Goal: Find specific page/section: Find specific page/section

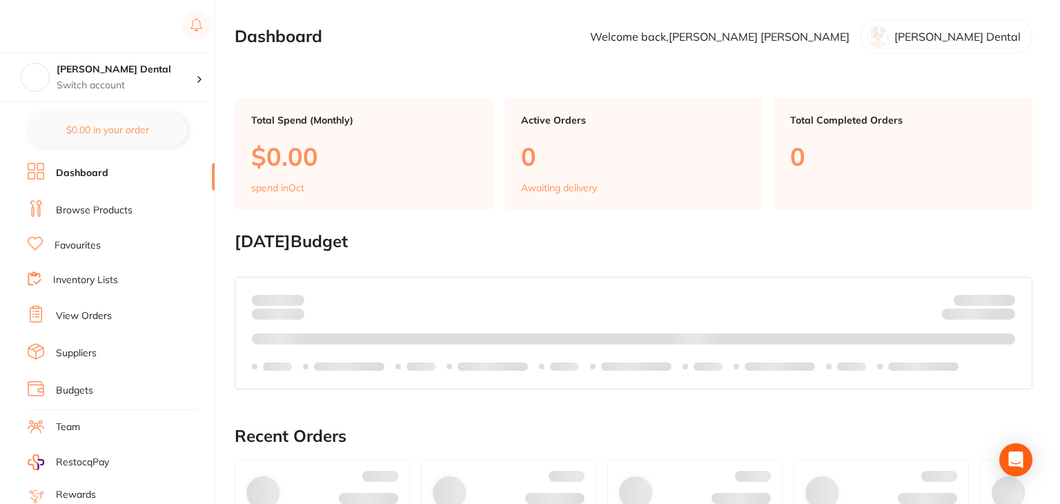
checkbox input "true"
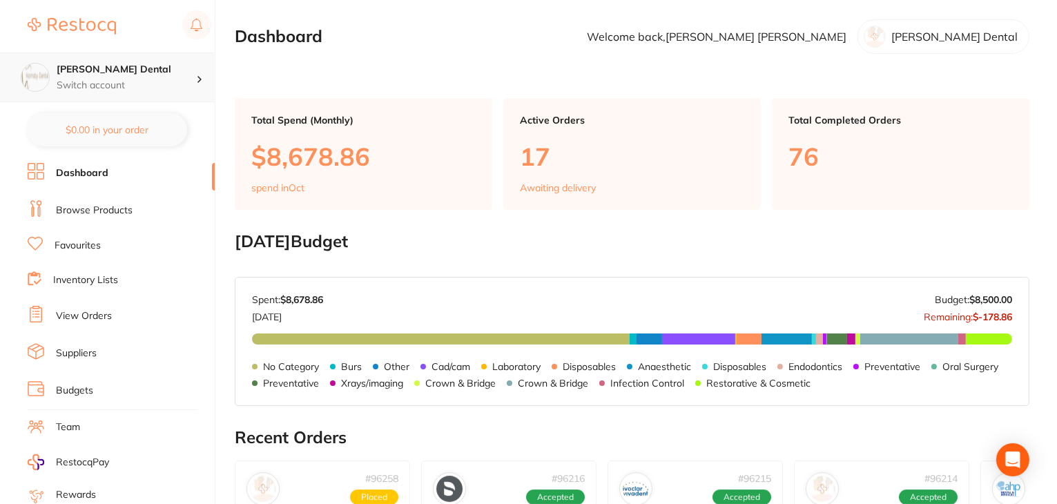
click at [90, 70] on h4 "[PERSON_NAME] Dental" at bounding box center [126, 70] width 139 height 14
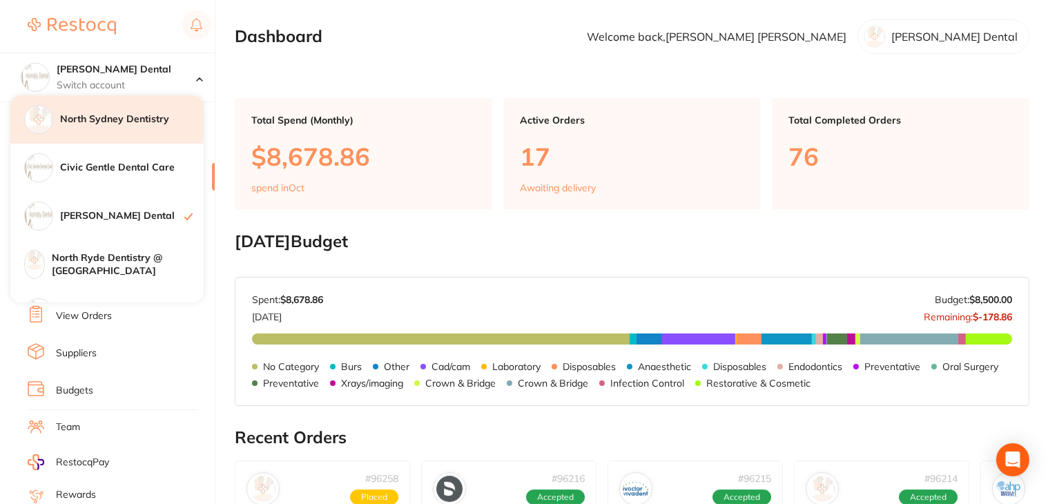
click at [94, 117] on h4 "North Sydney Dentistry" at bounding box center [132, 120] width 144 height 14
